Goal: Task Accomplishment & Management: Manage account settings

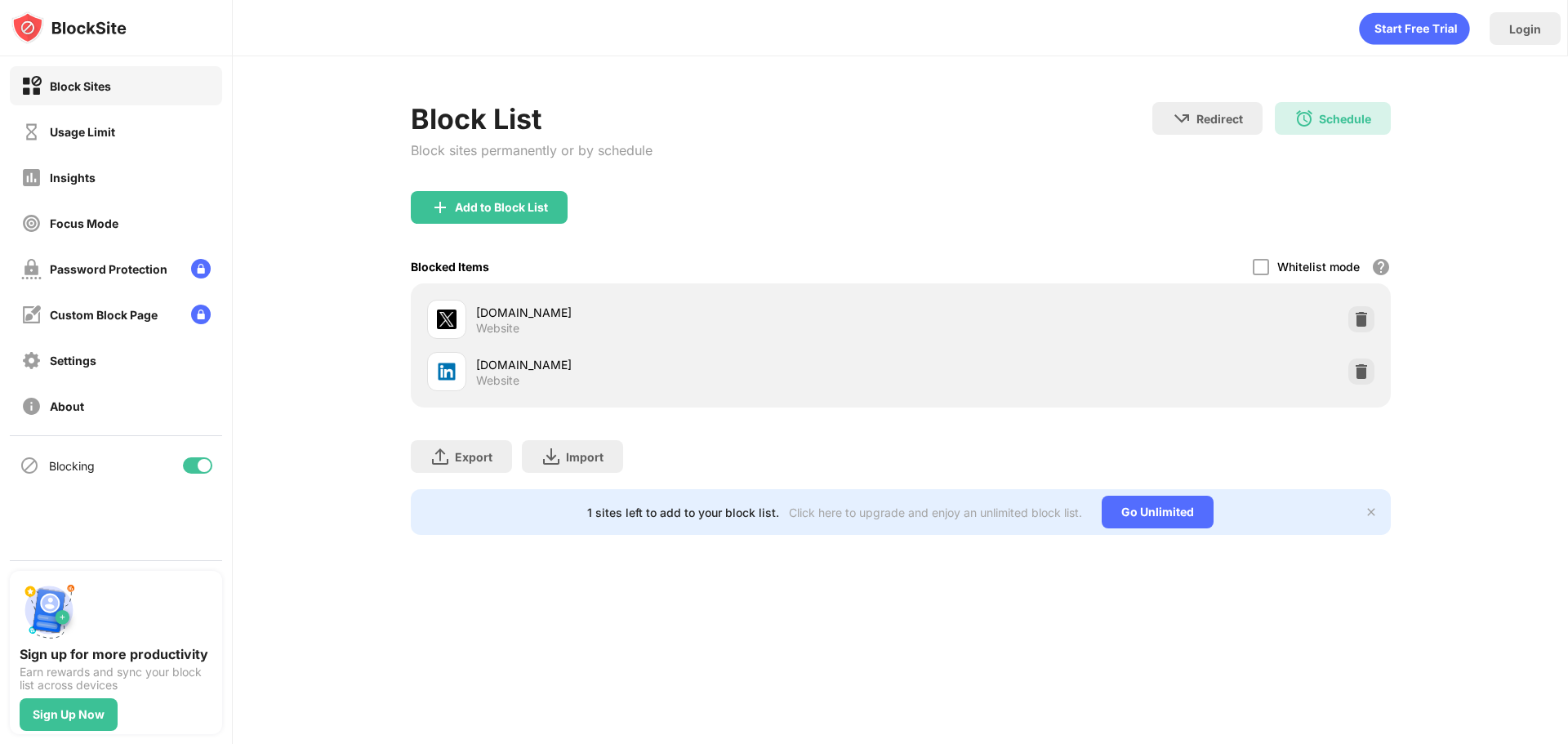
click at [752, 169] on div "Block List Block sites permanently or by schedule Redirect Choose a site to be …" at bounding box center [901, 147] width 980 height 89
click at [442, 219] on div "Add to Block List" at bounding box center [489, 207] width 157 height 32
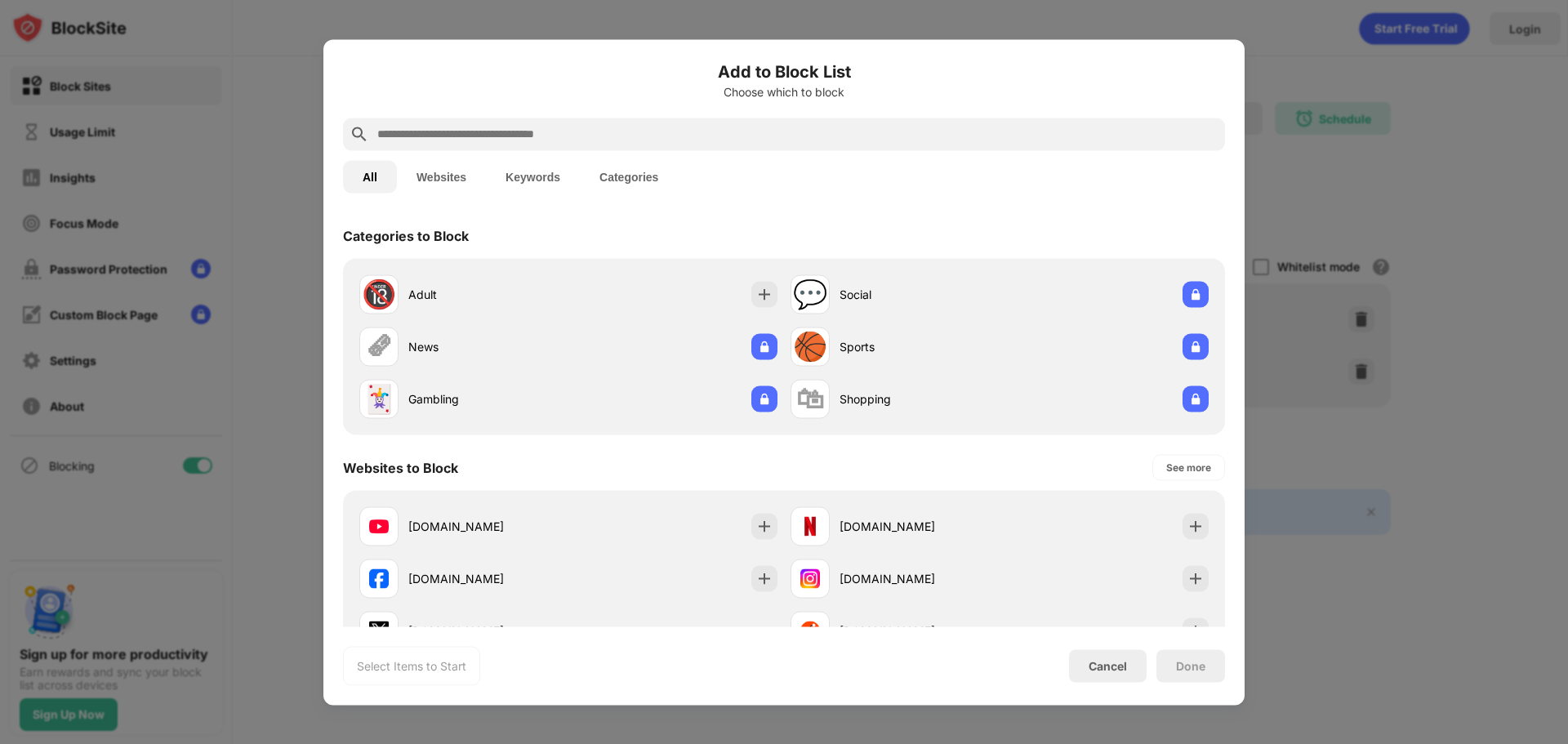
click at [694, 159] on div "All Websites Keywords Categories" at bounding box center [783, 176] width 882 height 52
click at [698, 135] on input "text" at bounding box center [797, 134] width 843 height 20
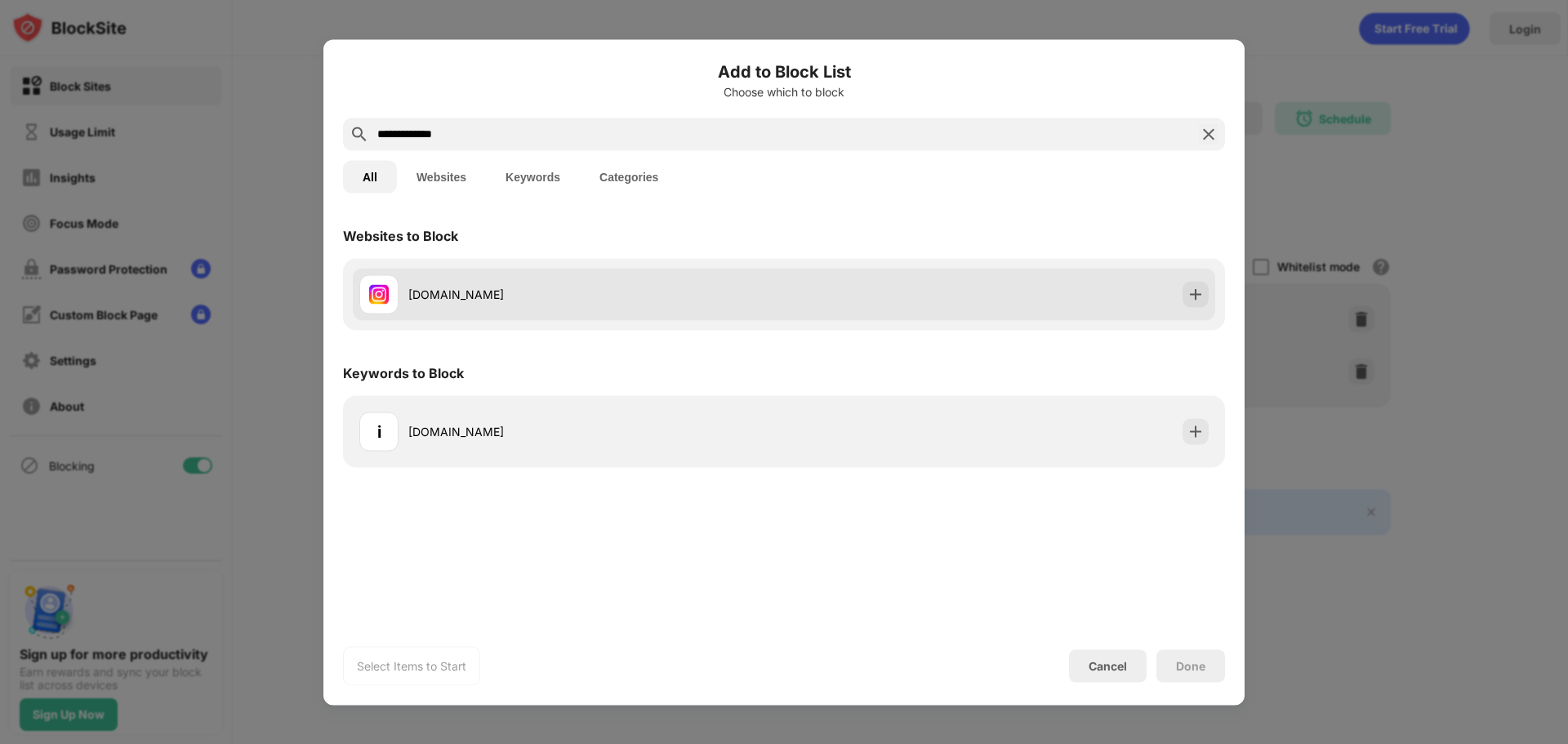
type input "**********"
click at [1180, 302] on div "[DOMAIN_NAME]" at bounding box center [784, 293] width 863 height 52
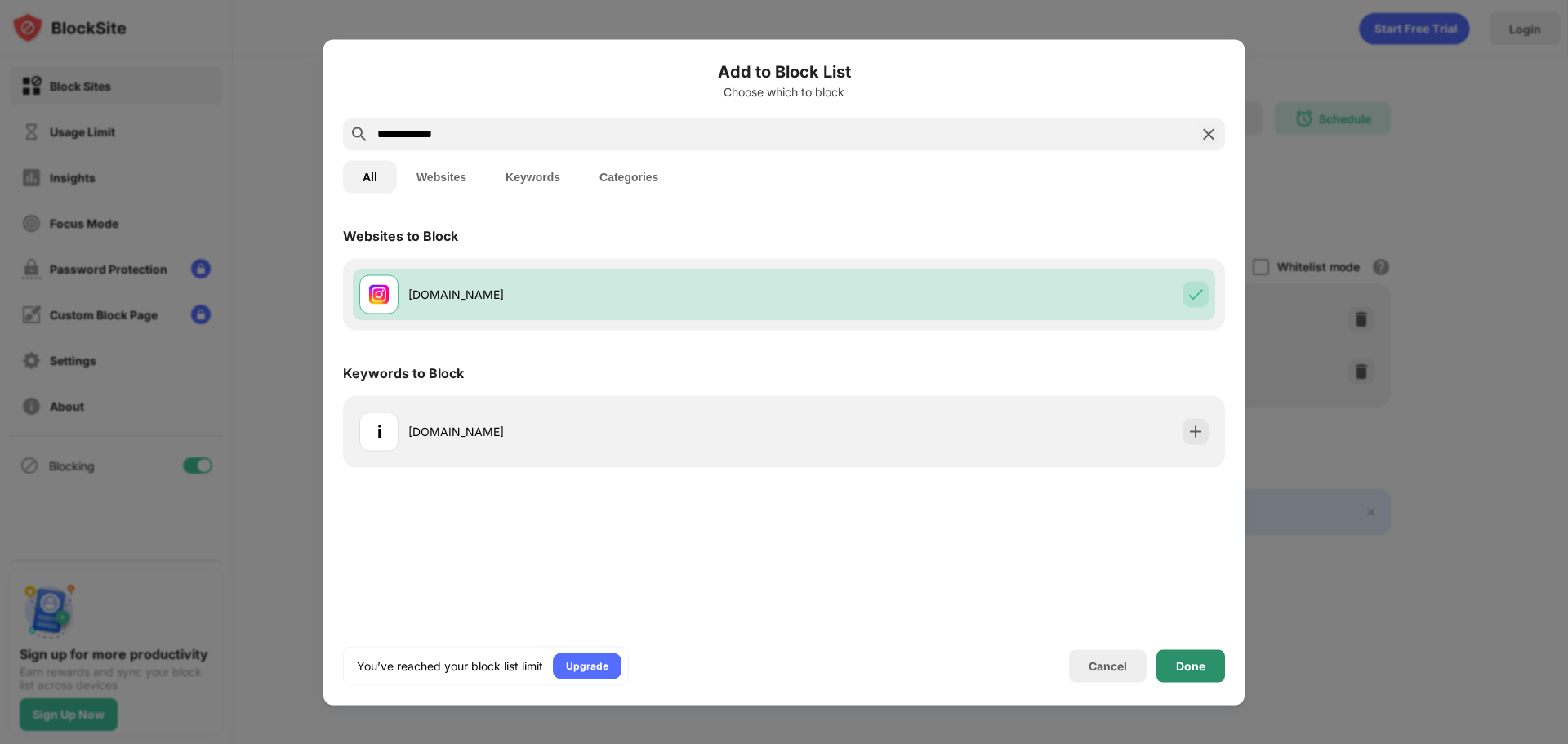
click at [1180, 654] on div "Done" at bounding box center [1190, 665] width 68 height 32
